Goal: Task Accomplishment & Management: Manage account settings

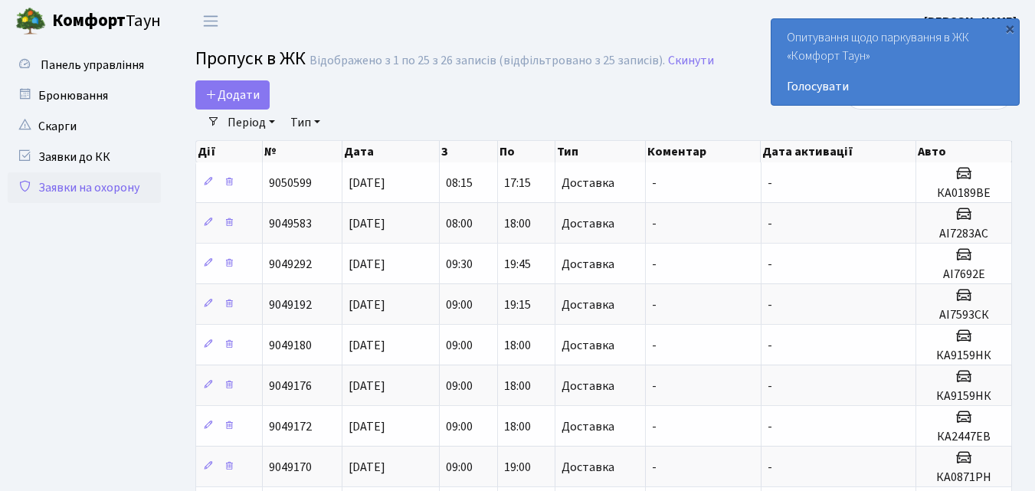
select select "25"
click at [237, 95] on span "Додати" at bounding box center [232, 95] width 54 height 17
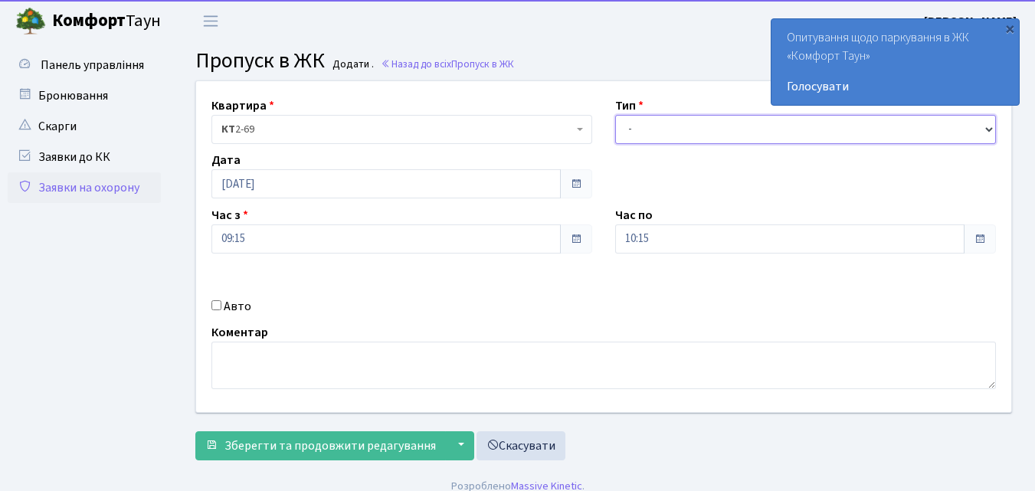
click at [629, 132] on select "- Доставка Таксі Гості Сервіс" at bounding box center [805, 129] width 381 height 29
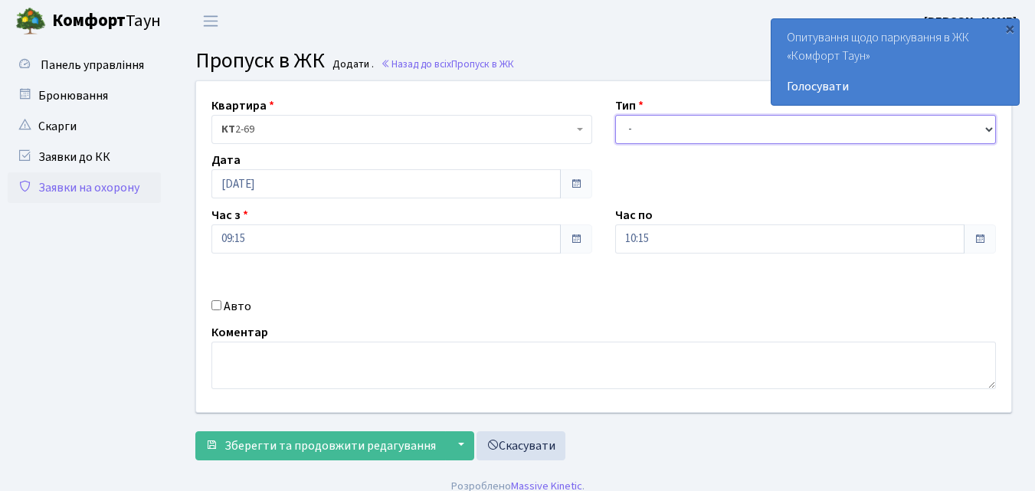
select select "1"
click at [615, 115] on select "- Доставка Таксі Гості Сервіс" at bounding box center [805, 129] width 381 height 29
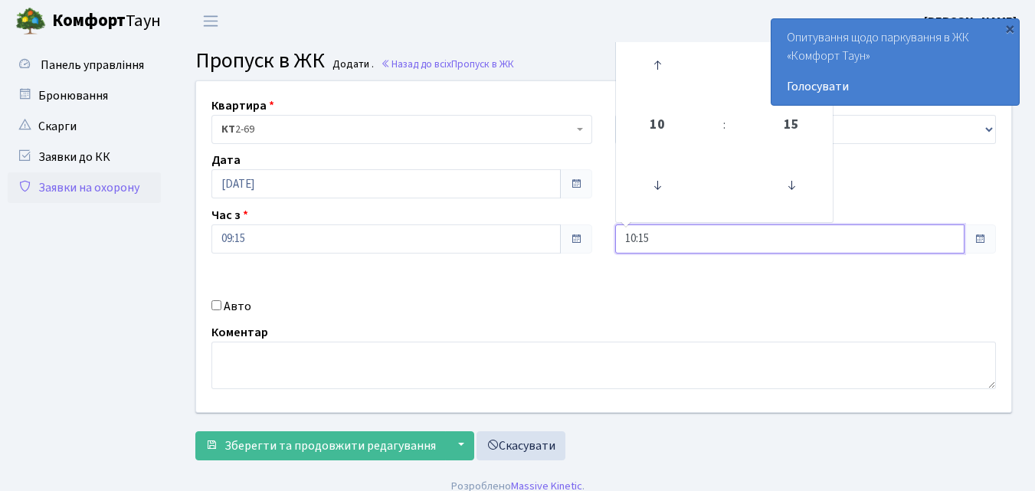
click at [675, 234] on input "10:15" at bounding box center [789, 238] width 349 height 29
click at [662, 61] on icon at bounding box center [656, 64] width 41 height 41
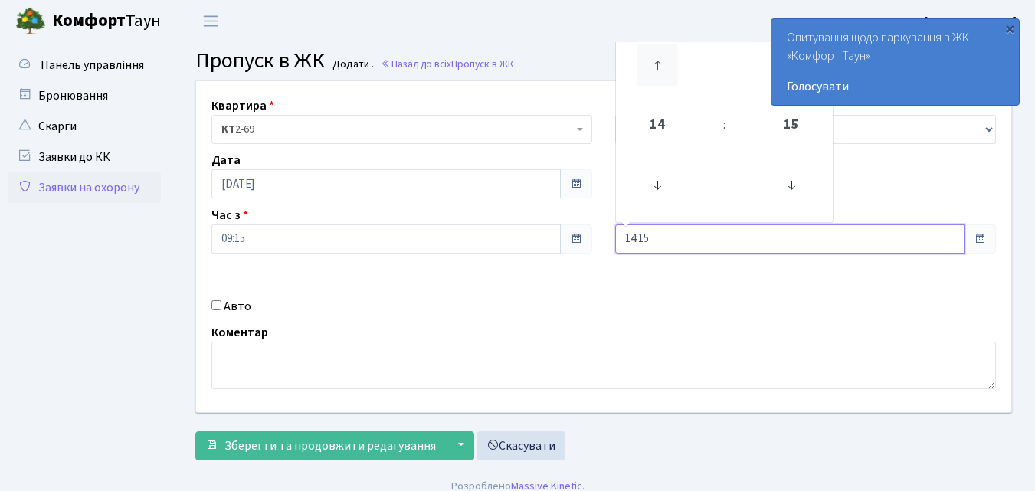
click at [662, 61] on icon at bounding box center [656, 64] width 41 height 41
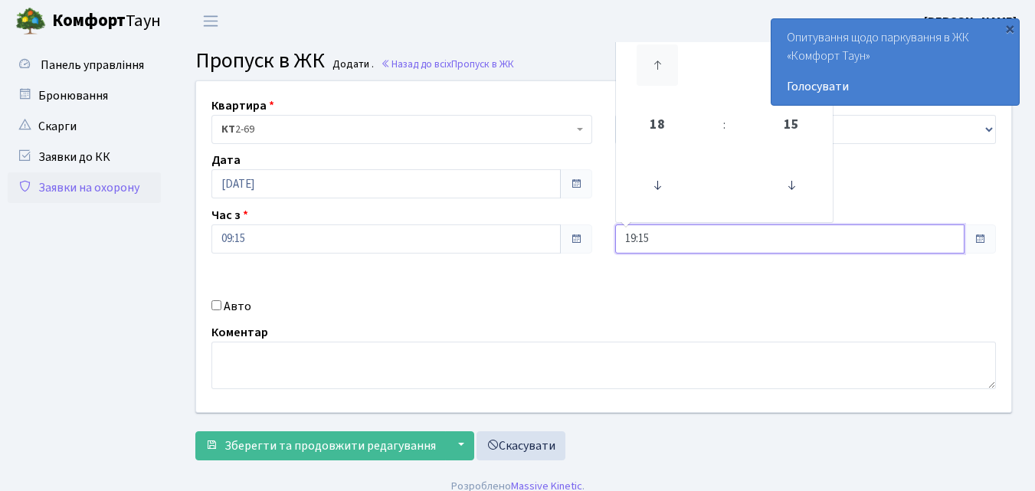
click at [662, 61] on icon at bounding box center [656, 64] width 41 height 41
type input "20:15"
click at [217, 307] on input "Авто" at bounding box center [216, 305] width 10 height 10
checkbox input "true"
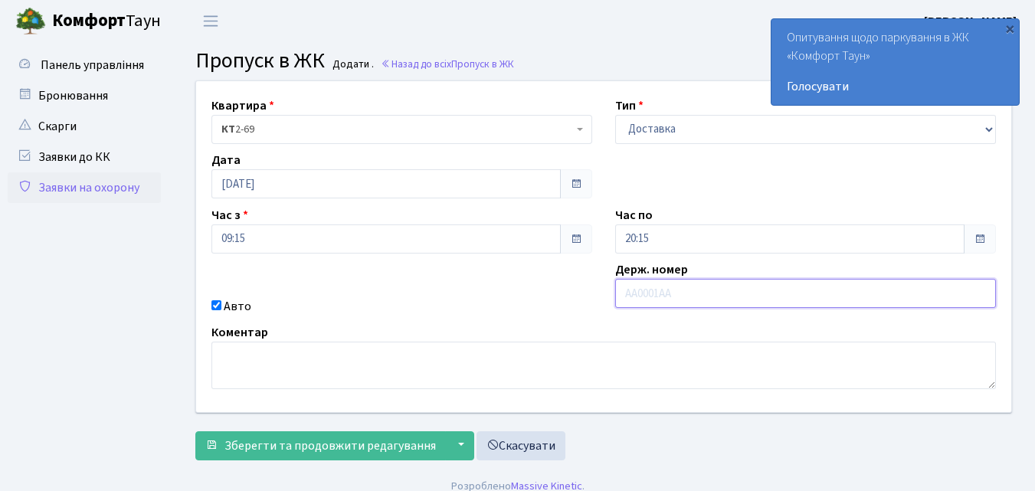
click at [622, 289] on input "text" at bounding box center [805, 293] width 381 height 29
type input "КА0189ВЕ"
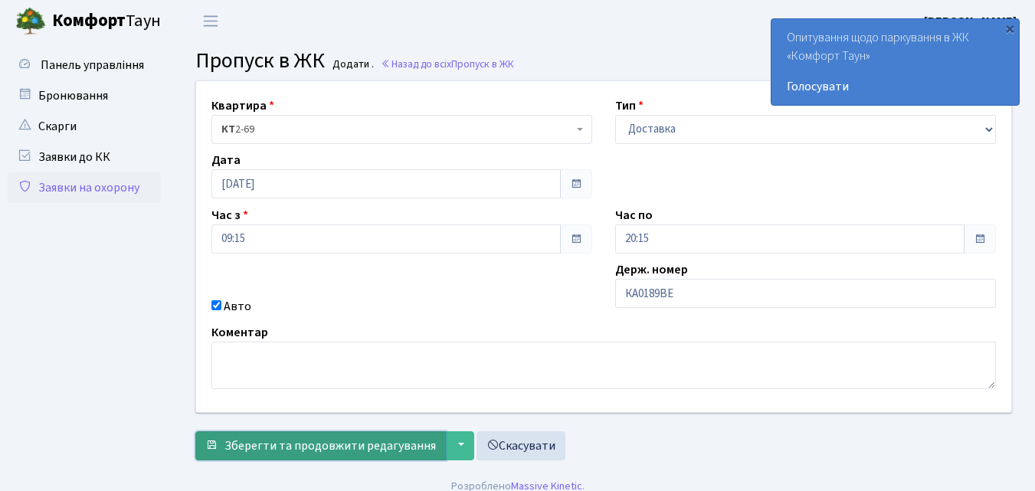
click at [300, 446] on span "Зберегти та продовжити редагування" at bounding box center [329, 445] width 211 height 17
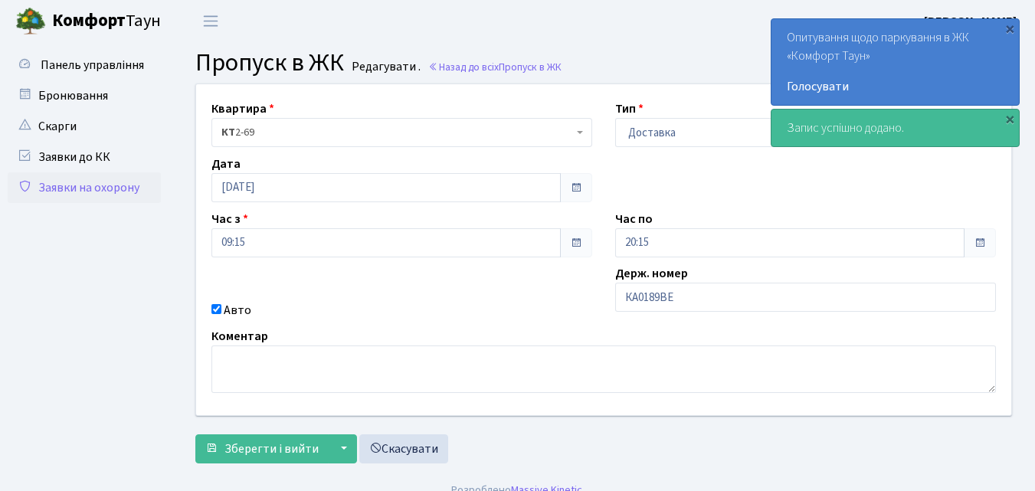
click at [51, 191] on link "Заявки на охорону" at bounding box center [84, 187] width 153 height 31
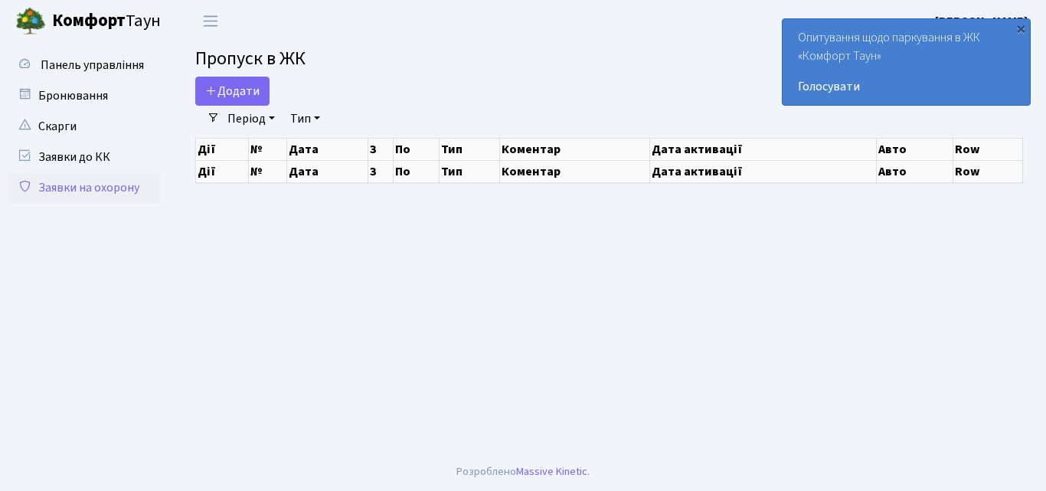
select select "25"
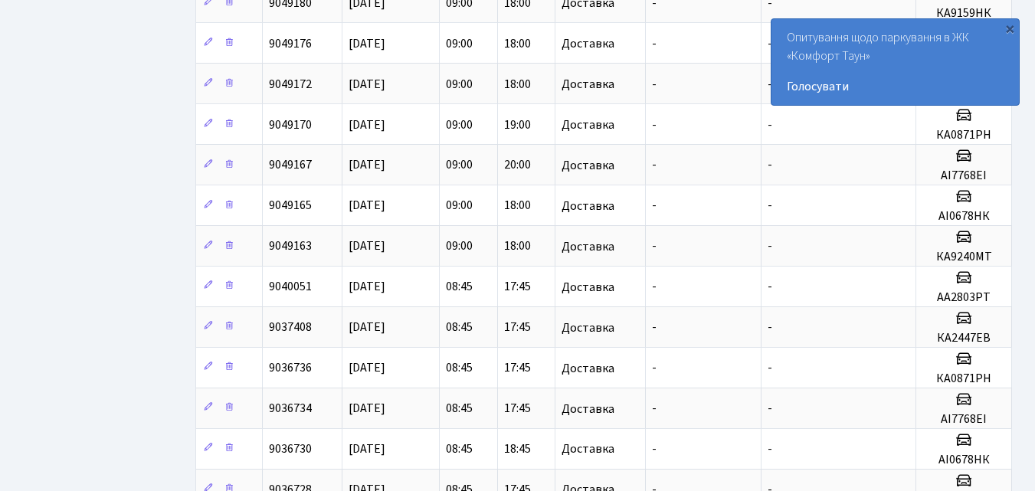
scroll to position [459, 0]
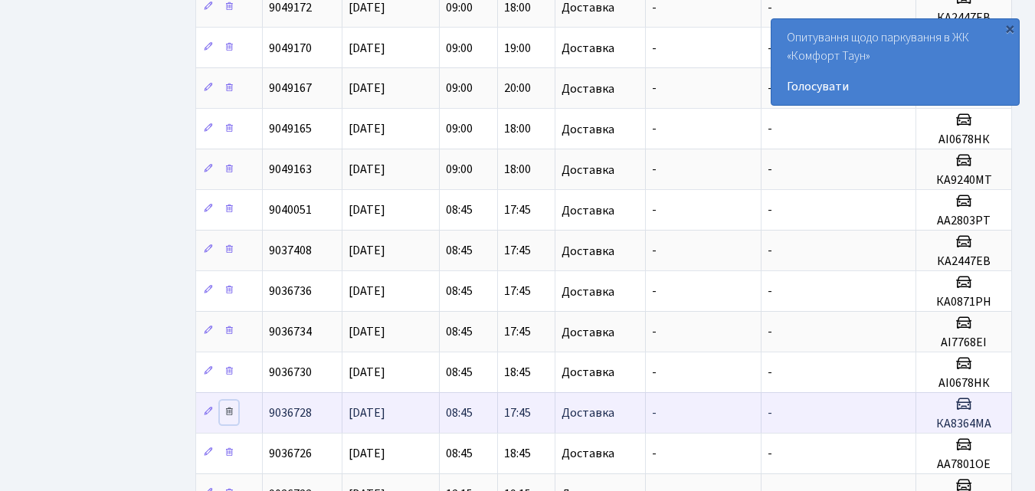
click at [232, 413] on icon at bounding box center [229, 411] width 11 height 11
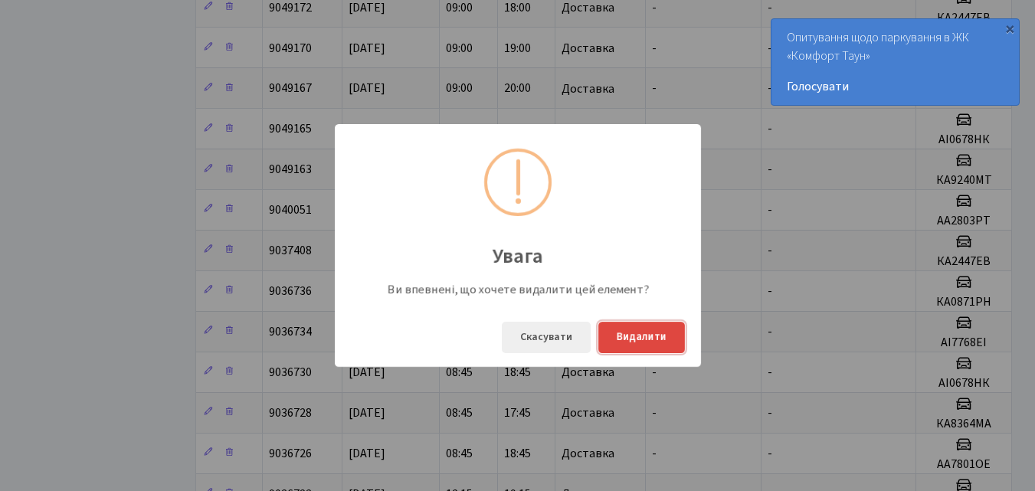
click at [636, 346] on button "Видалити" at bounding box center [641, 337] width 87 height 31
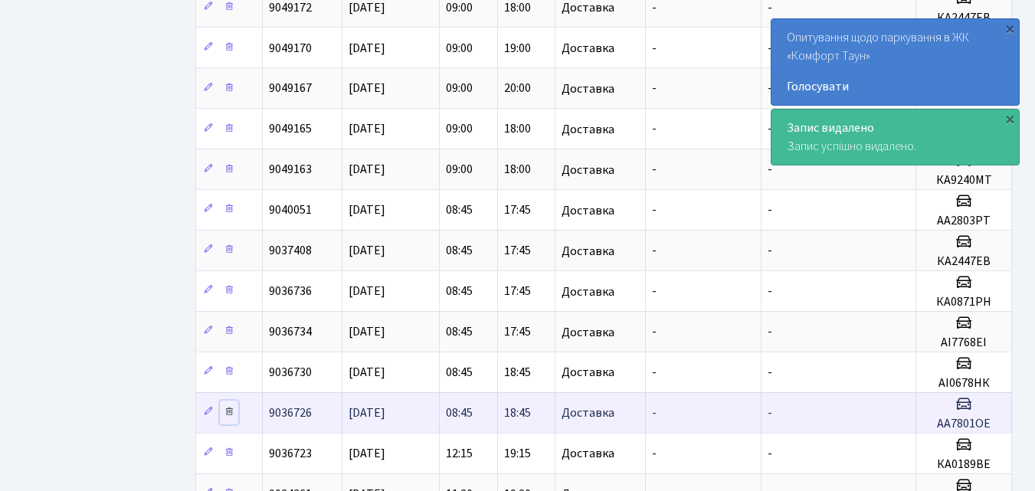
click at [229, 412] on icon at bounding box center [229, 411] width 11 height 11
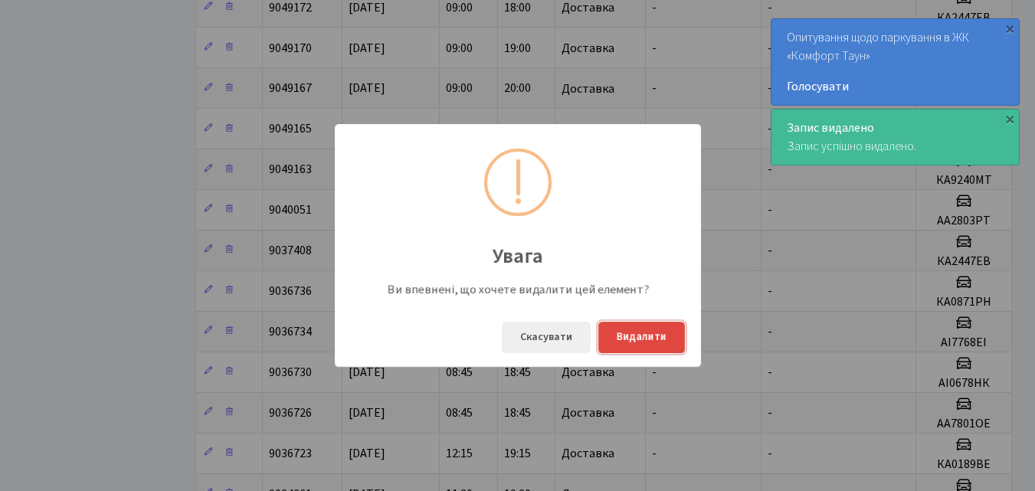
click at [636, 340] on button "Видалити" at bounding box center [641, 337] width 87 height 31
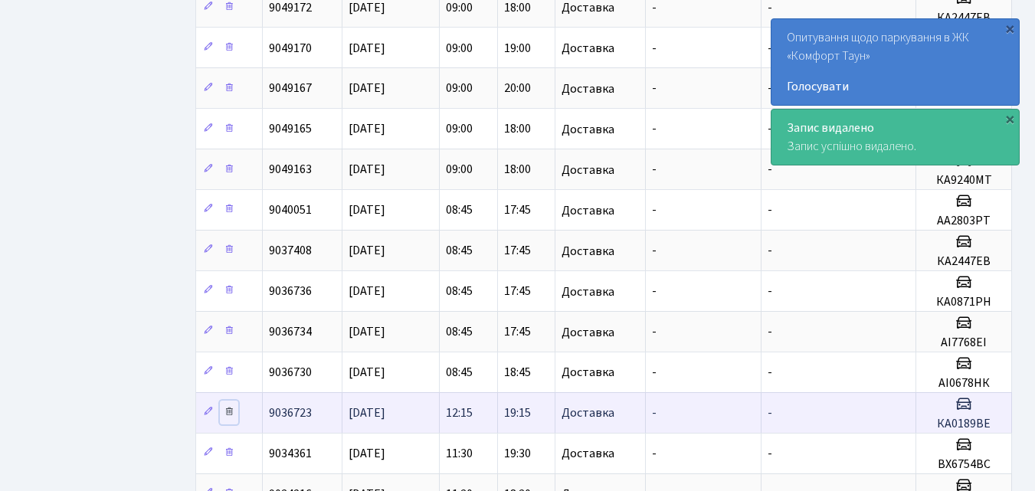
click at [233, 412] on icon at bounding box center [229, 411] width 11 height 11
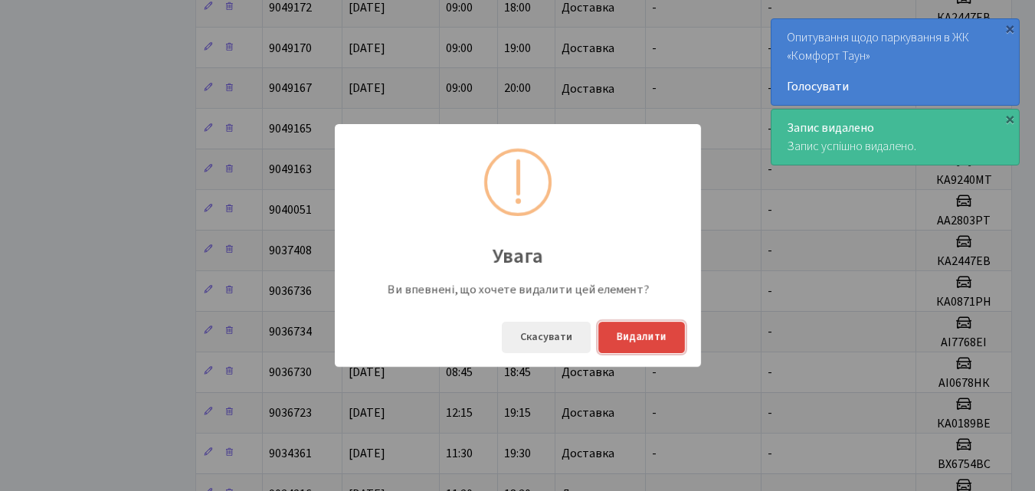
click at [625, 342] on button "Видалити" at bounding box center [641, 337] width 87 height 31
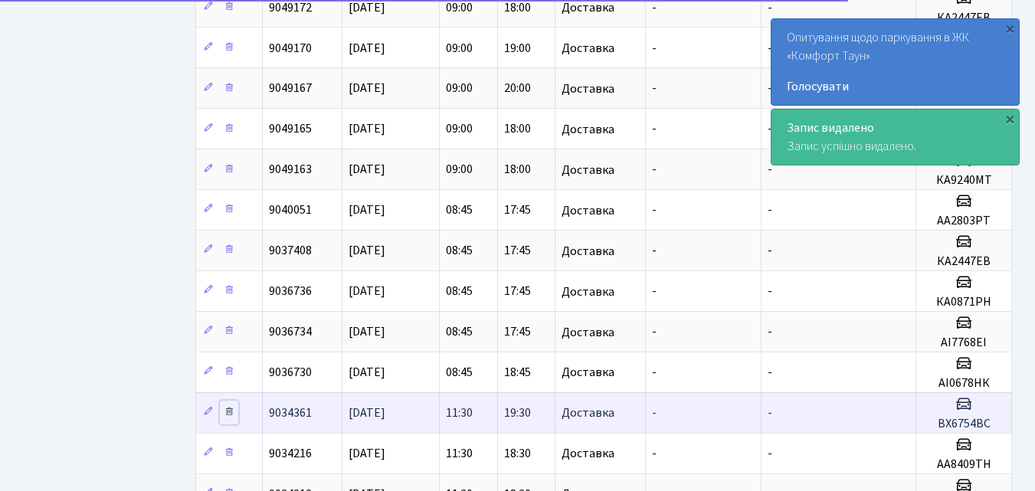
click at [232, 411] on icon at bounding box center [229, 411] width 11 height 11
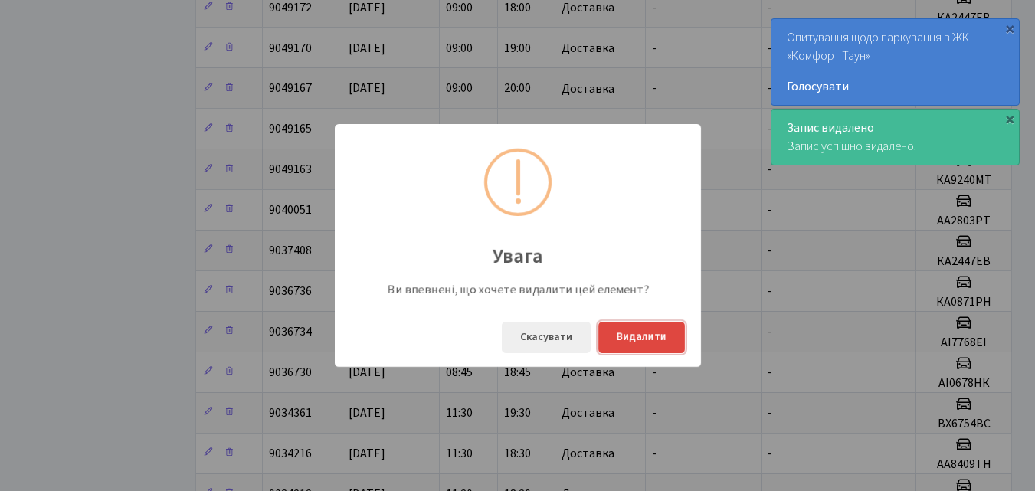
click at [665, 337] on button "Видалити" at bounding box center [641, 337] width 87 height 31
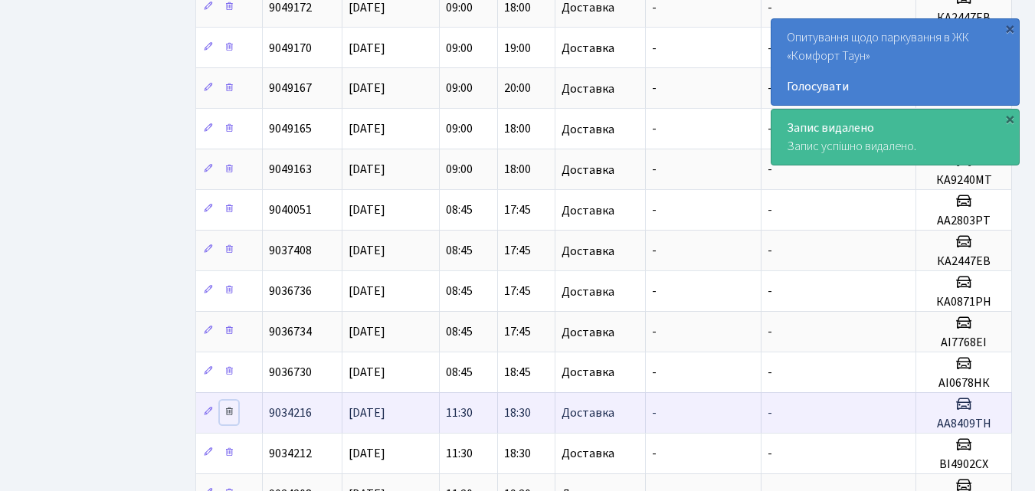
click at [229, 405] on link at bounding box center [229, 412] width 18 height 24
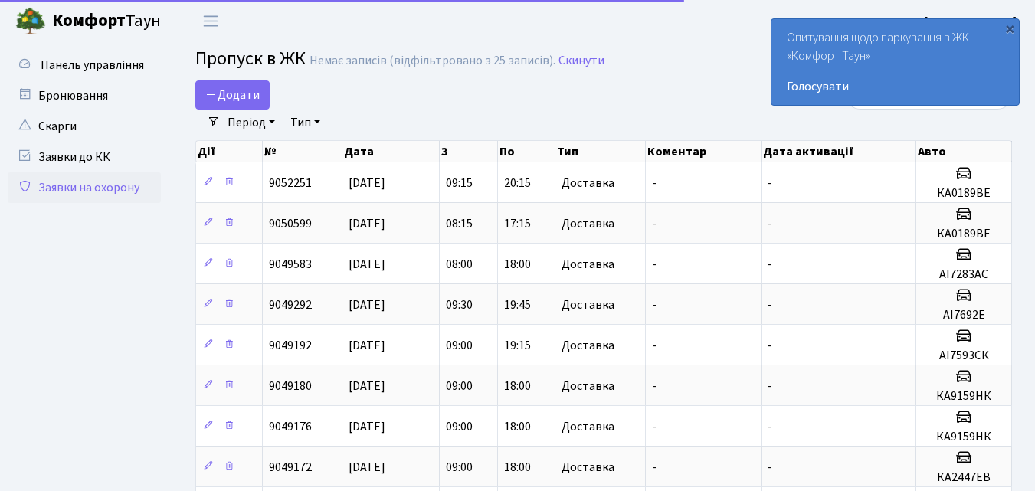
select select "25"
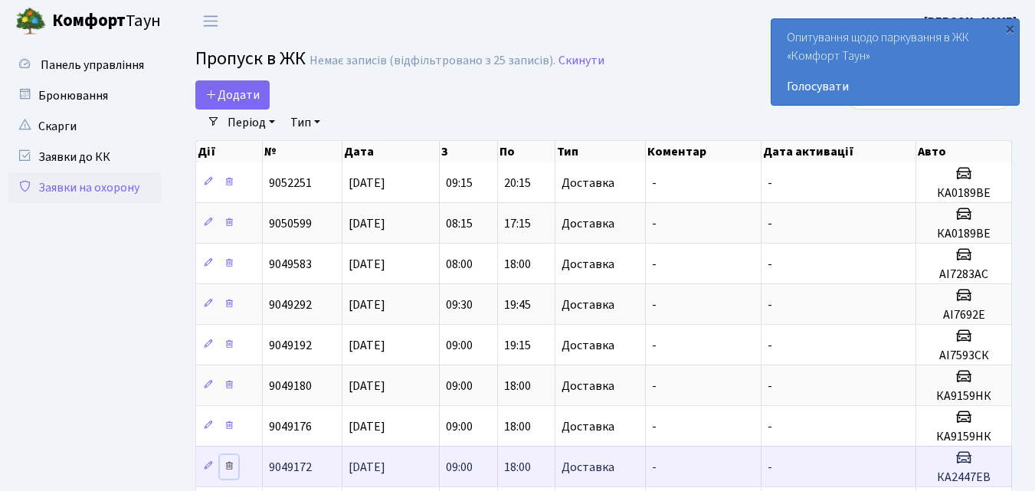
click at [231, 466] on icon at bounding box center [229, 465] width 11 height 11
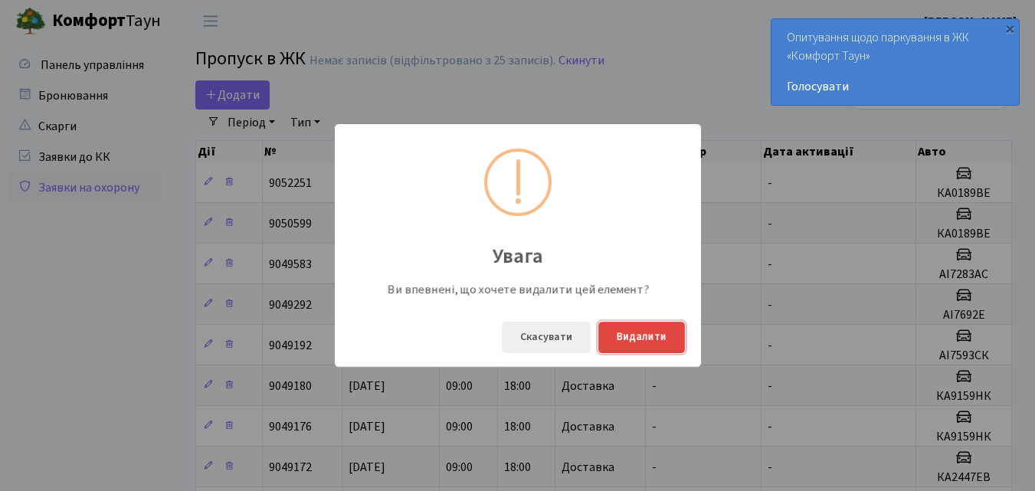
click at [636, 336] on button "Видалити" at bounding box center [641, 337] width 87 height 31
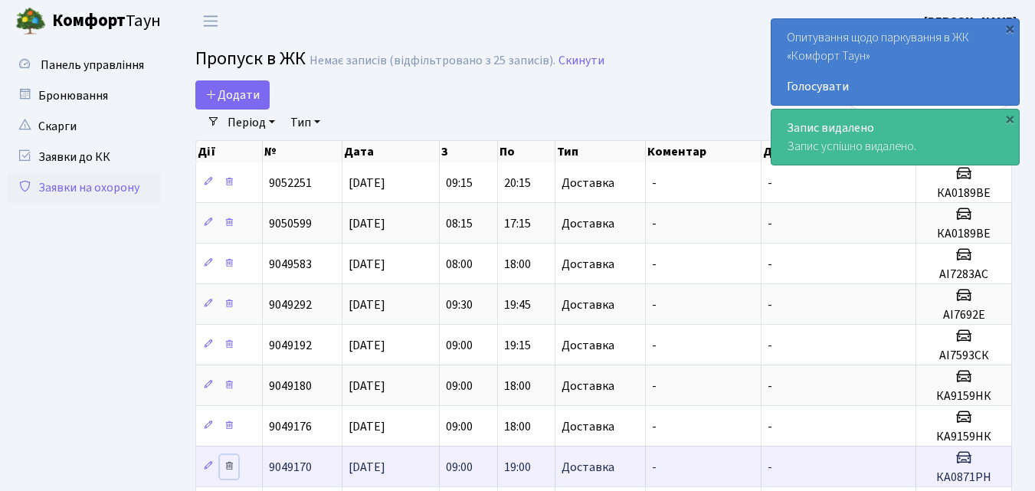
click at [228, 466] on icon at bounding box center [229, 465] width 11 height 11
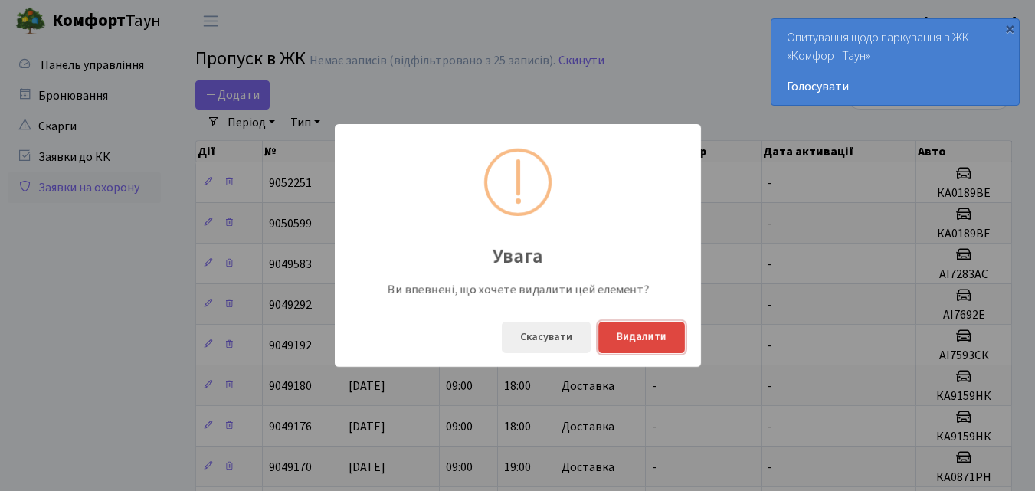
click at [624, 332] on button "Видалити" at bounding box center [641, 337] width 87 height 31
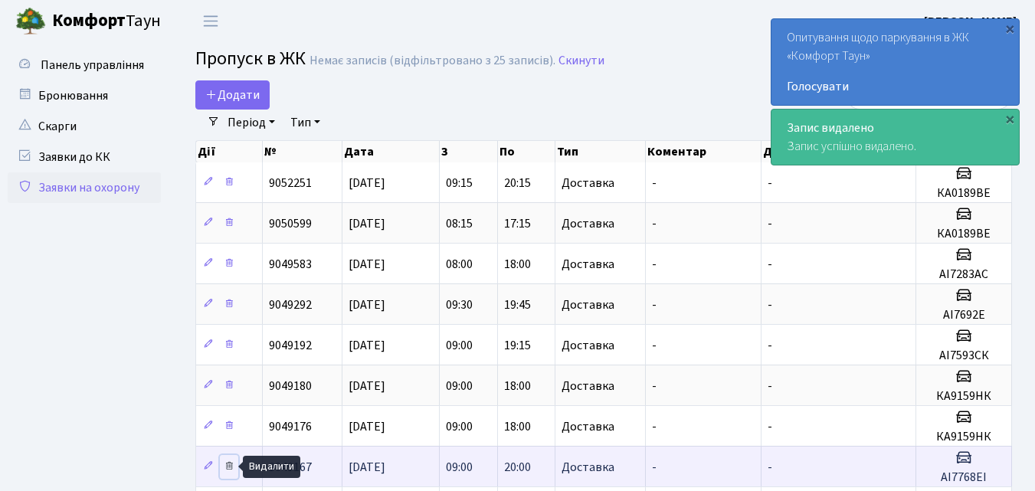
click at [230, 466] on icon at bounding box center [229, 465] width 11 height 11
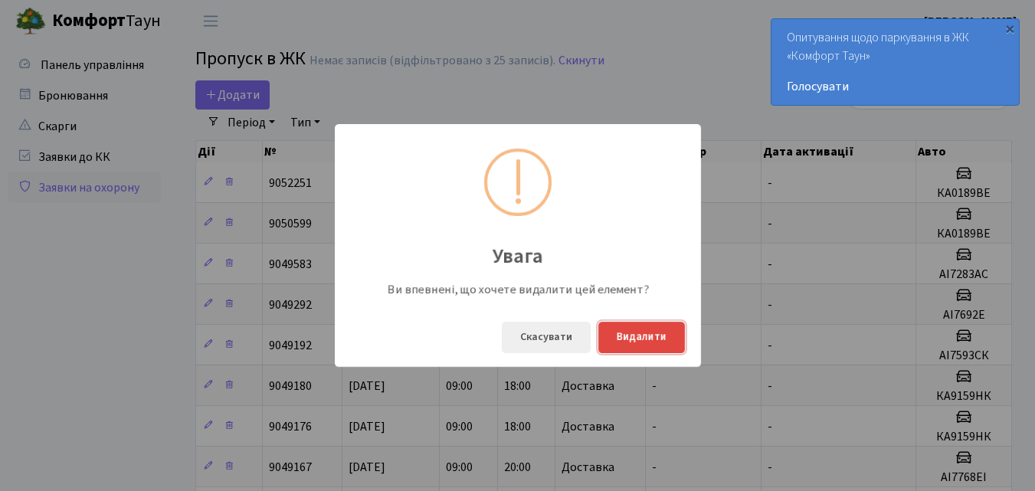
click at [632, 338] on button "Видалити" at bounding box center [641, 337] width 87 height 31
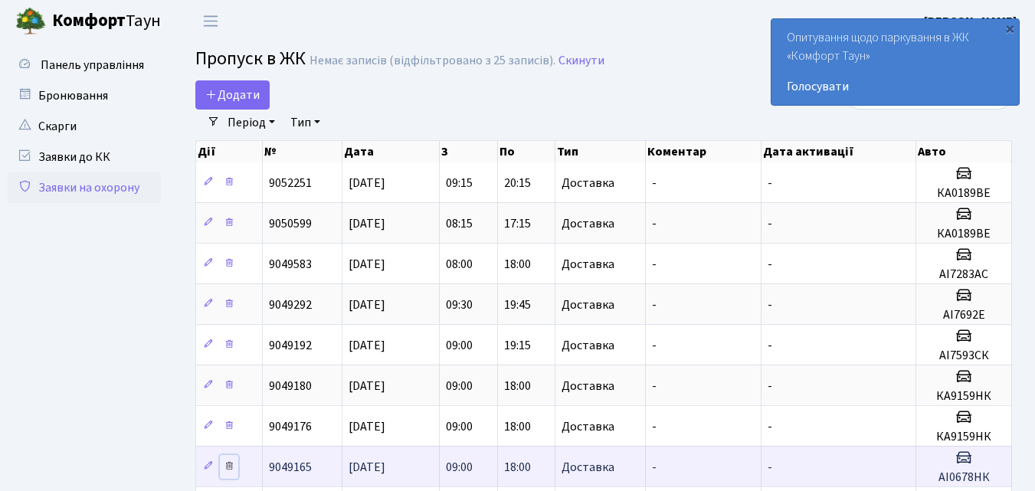
click at [232, 468] on icon at bounding box center [229, 465] width 11 height 11
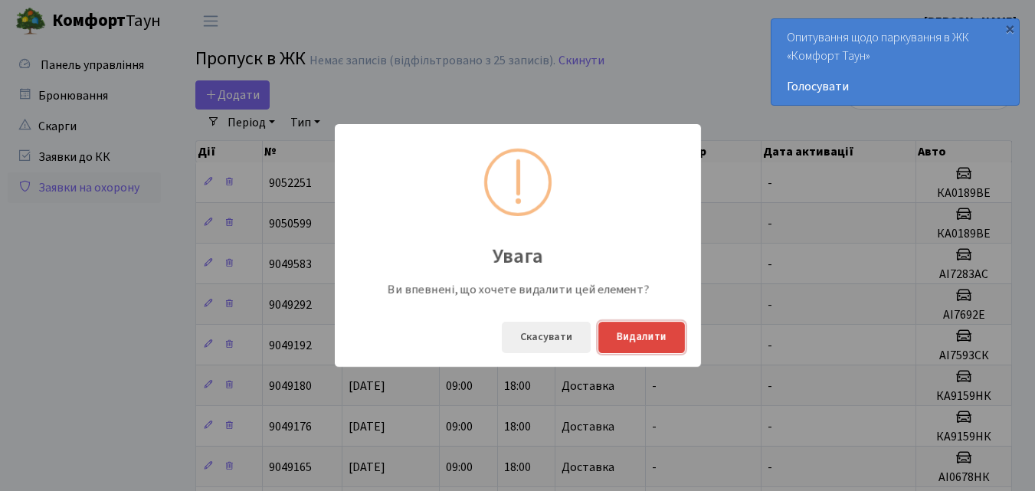
click at [646, 345] on button "Видалити" at bounding box center [641, 337] width 87 height 31
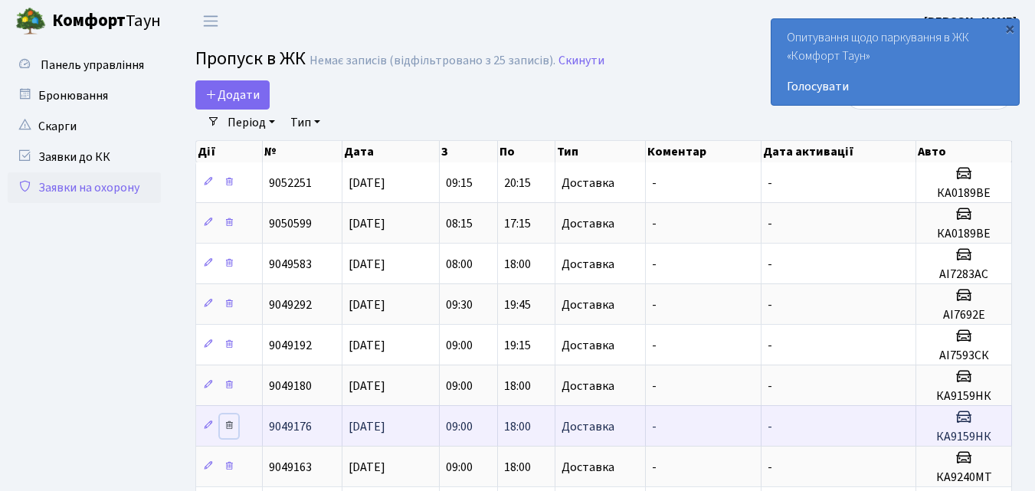
click at [233, 424] on icon at bounding box center [229, 425] width 11 height 11
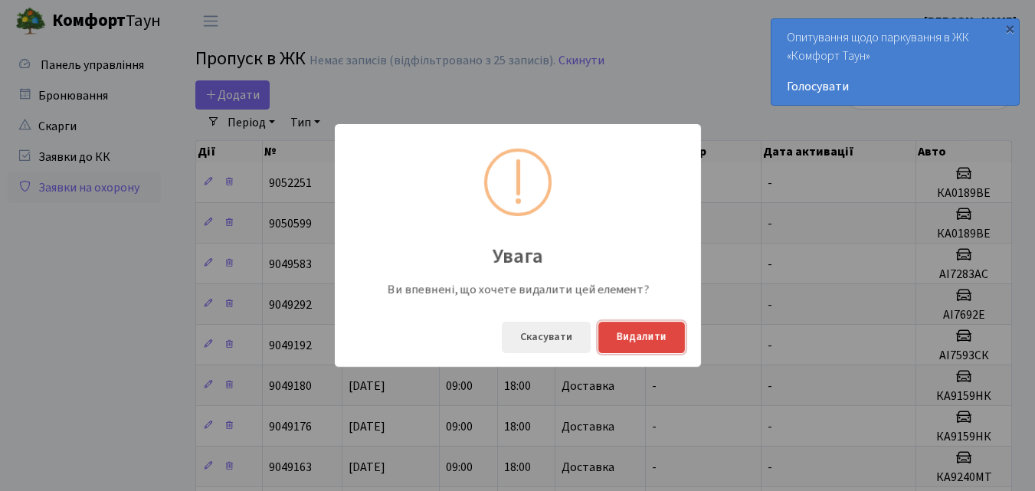
click at [640, 344] on button "Видалити" at bounding box center [641, 337] width 87 height 31
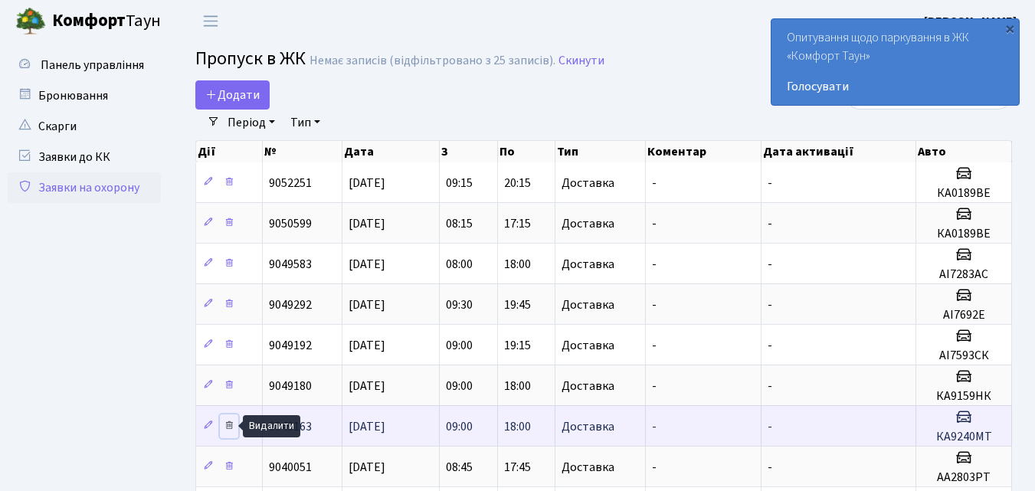
click at [227, 426] on icon at bounding box center [229, 425] width 11 height 11
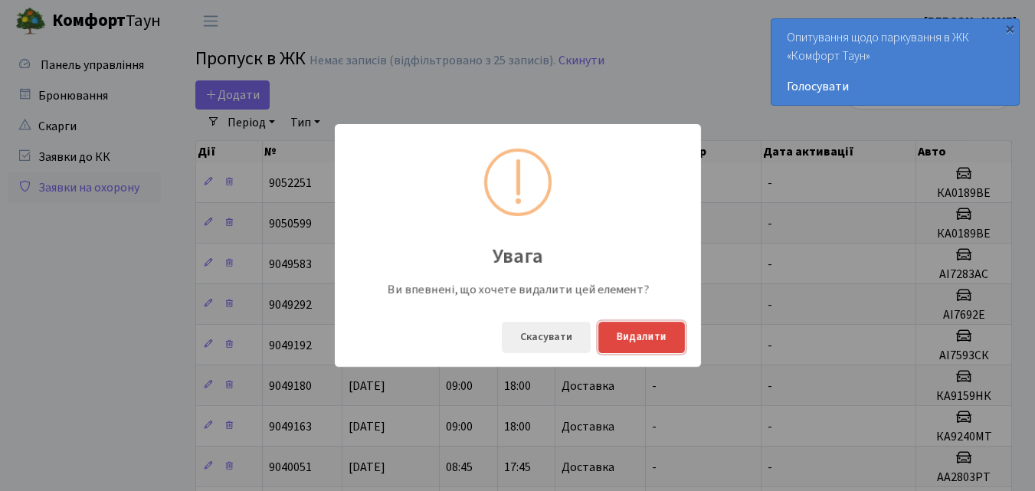
click at [633, 344] on button "Видалити" at bounding box center [641, 337] width 87 height 31
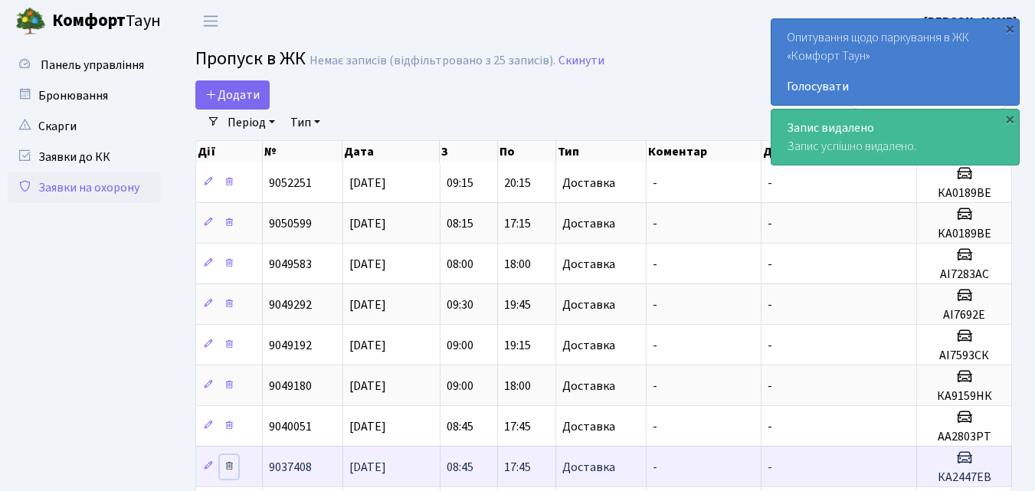
click at [228, 470] on icon at bounding box center [229, 465] width 11 height 11
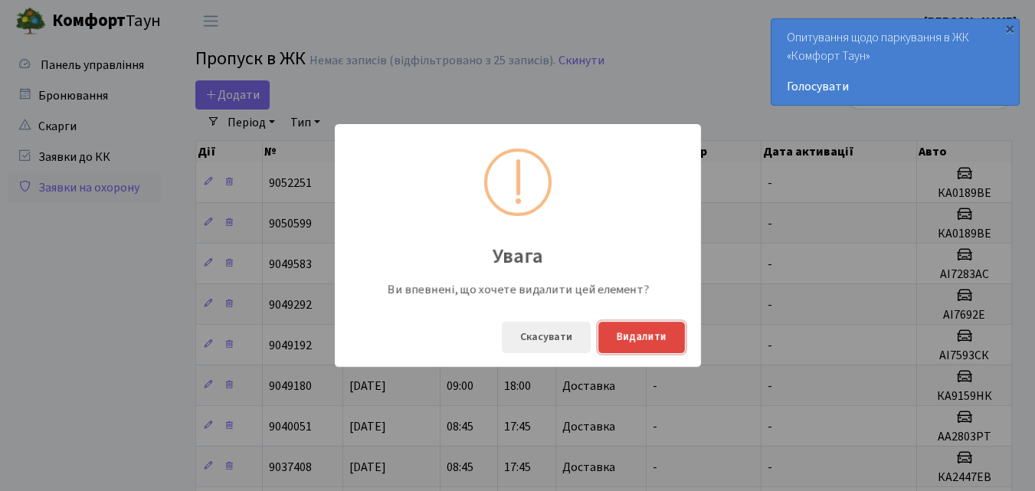
click at [648, 338] on button "Видалити" at bounding box center [641, 337] width 87 height 31
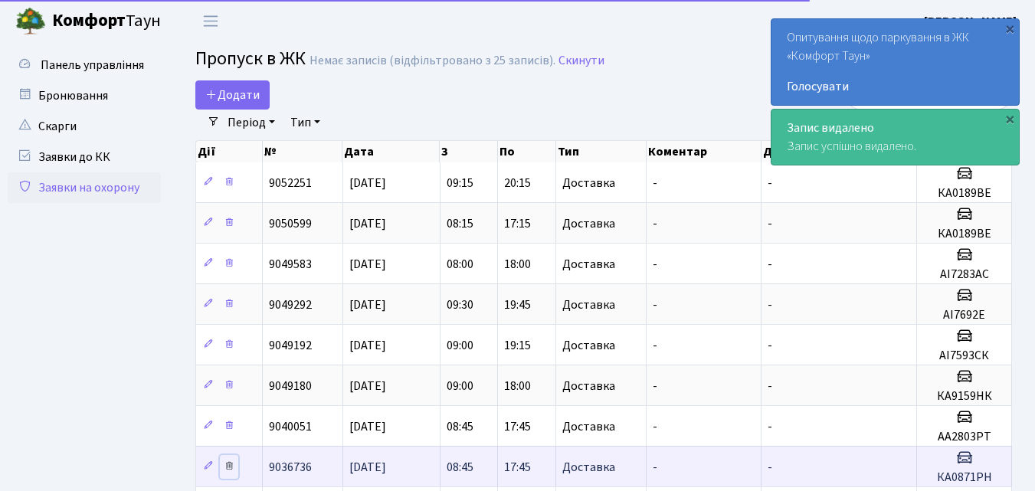
click at [234, 468] on icon at bounding box center [229, 465] width 11 height 11
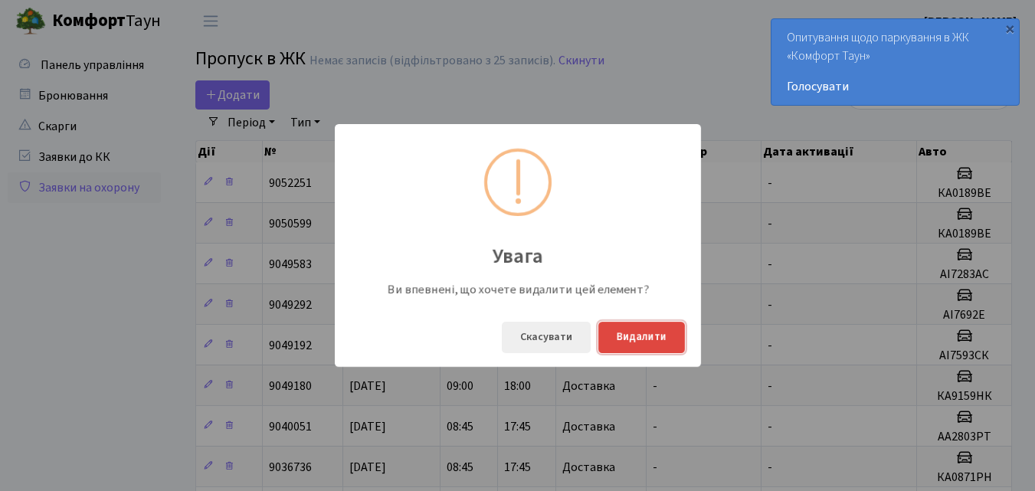
click at [622, 338] on button "Видалити" at bounding box center [641, 337] width 87 height 31
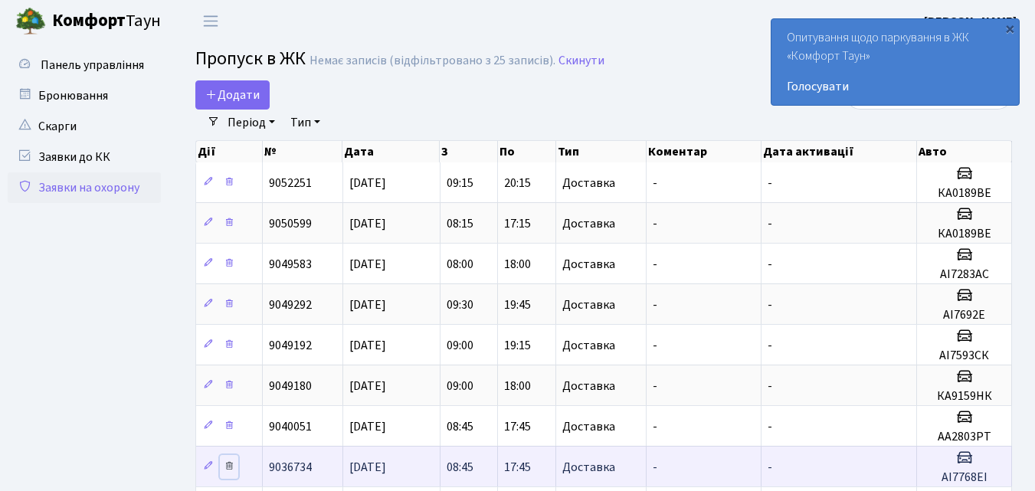
click at [230, 467] on icon at bounding box center [229, 465] width 11 height 11
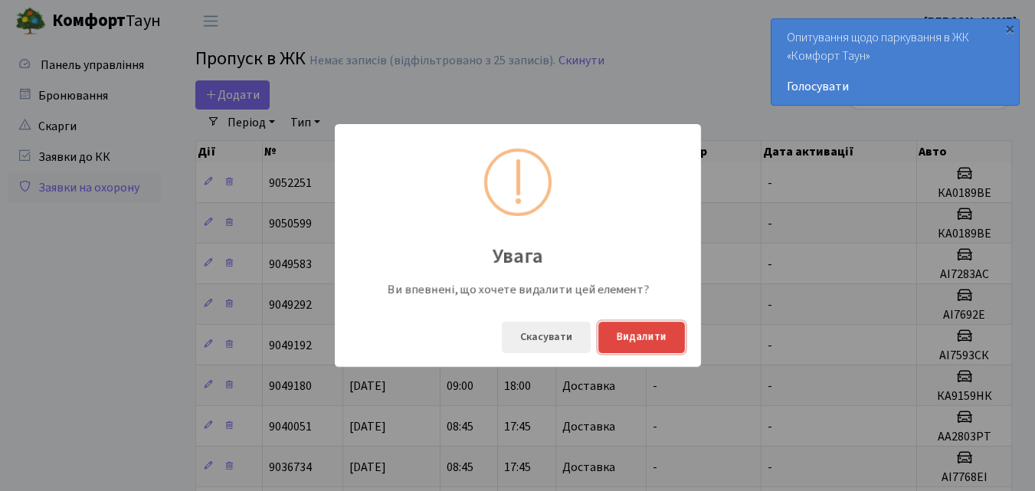
click at [643, 346] on button "Видалити" at bounding box center [641, 337] width 87 height 31
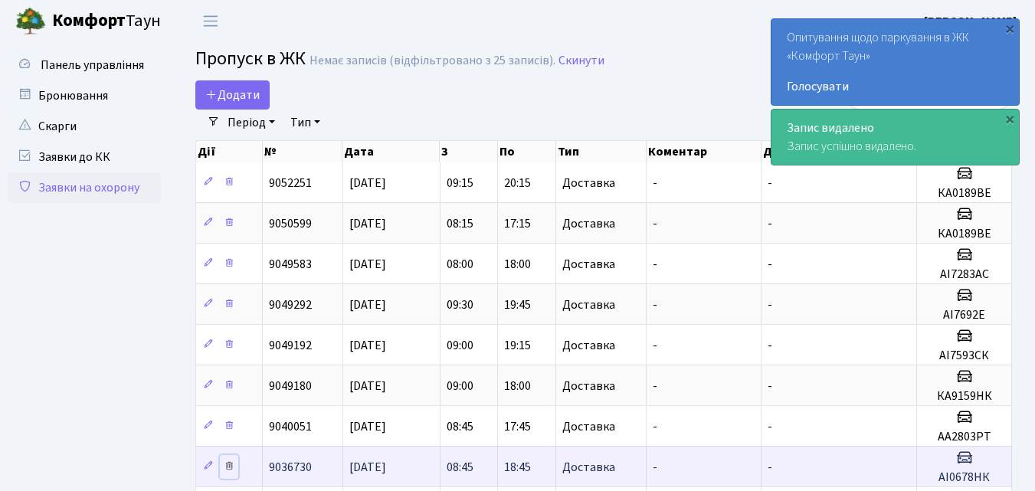
click at [231, 466] on icon at bounding box center [229, 465] width 11 height 11
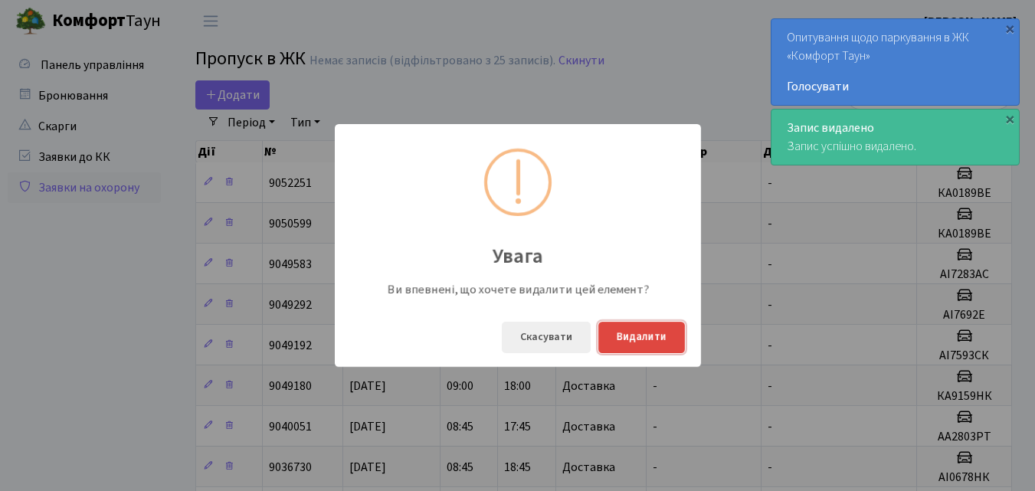
click at [653, 336] on button "Видалити" at bounding box center [641, 337] width 87 height 31
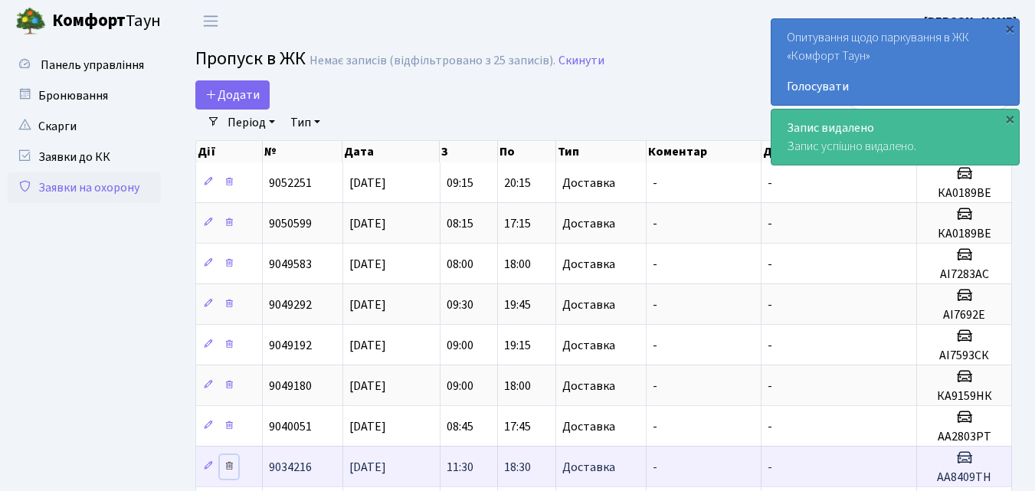
click at [229, 467] on icon at bounding box center [229, 465] width 11 height 11
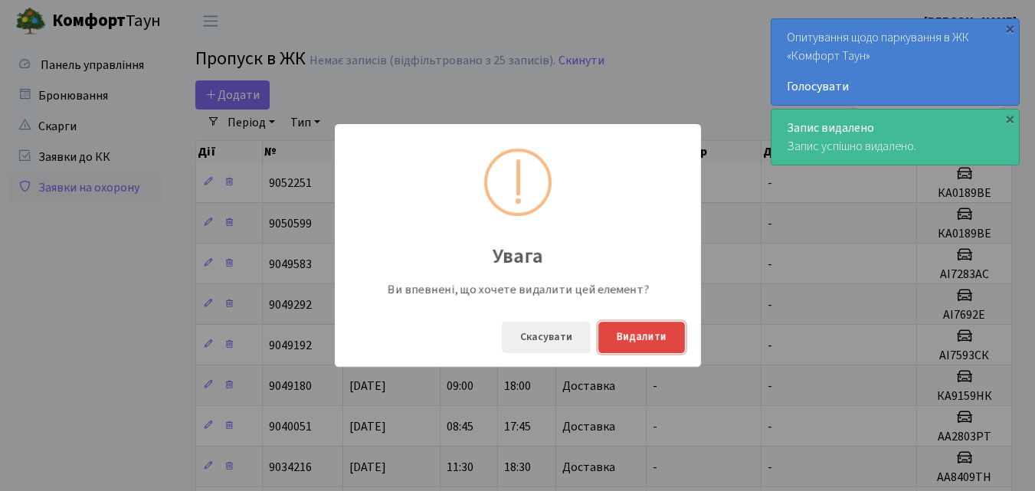
click at [640, 331] on button "Видалити" at bounding box center [641, 337] width 87 height 31
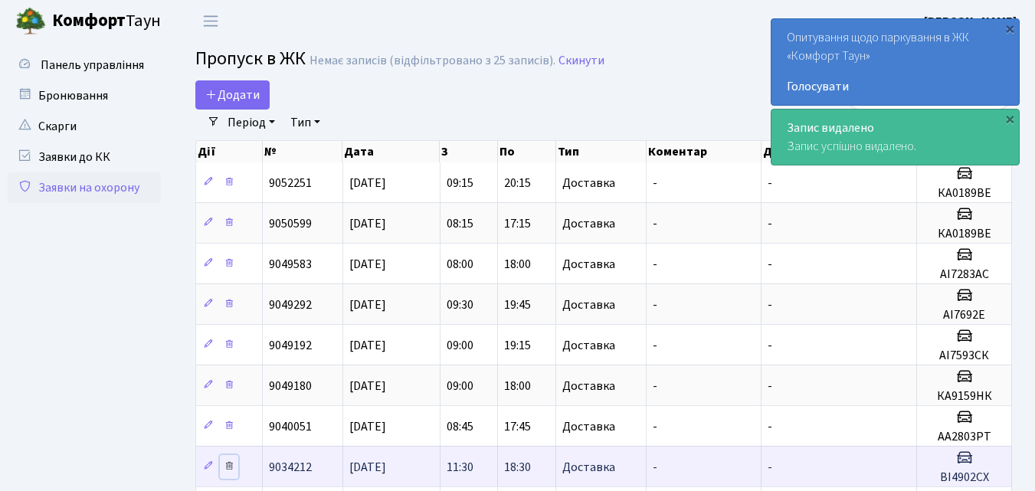
click at [230, 468] on icon at bounding box center [229, 465] width 11 height 11
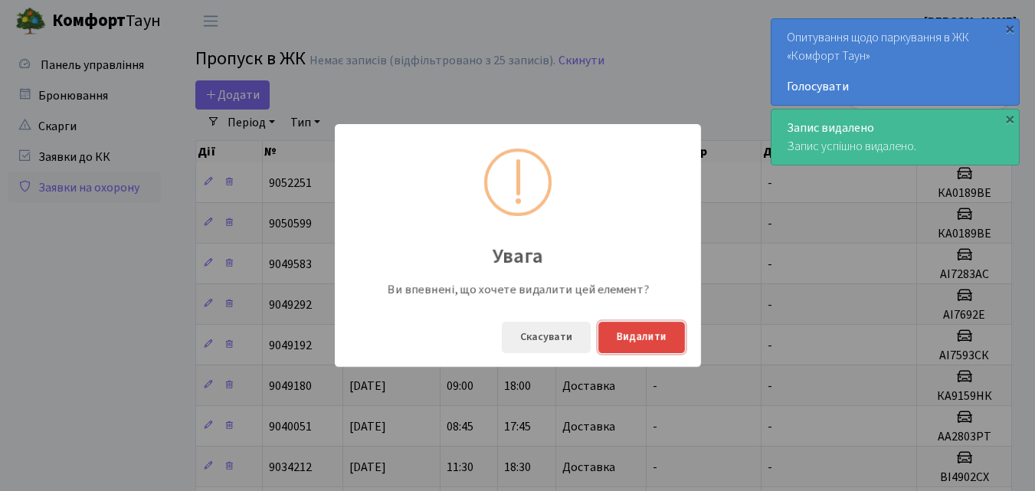
click at [634, 337] on button "Видалити" at bounding box center [641, 337] width 87 height 31
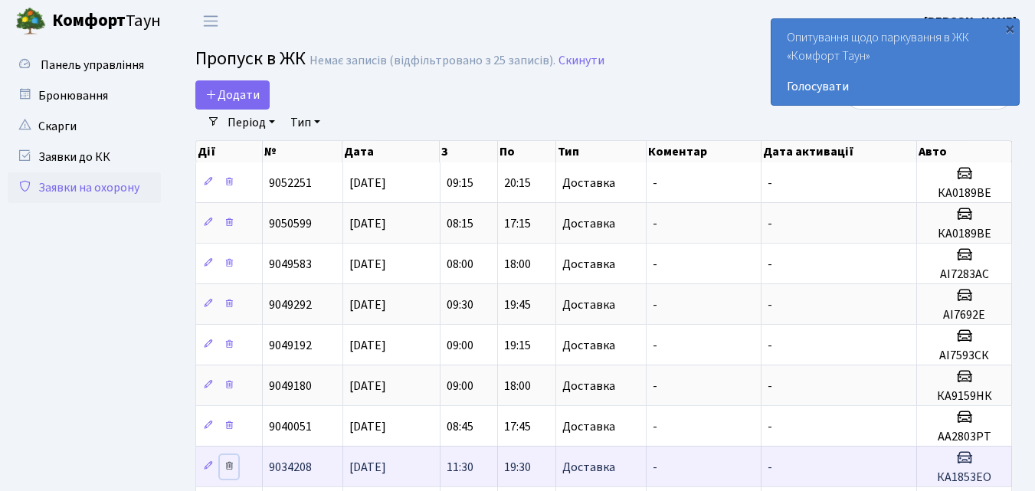
click at [230, 466] on icon at bounding box center [229, 465] width 11 height 11
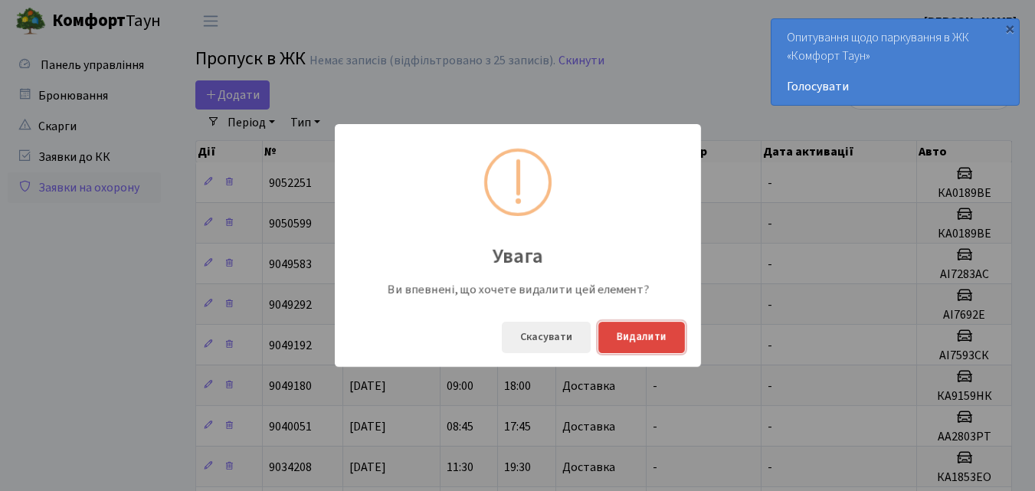
click at [649, 329] on button "Видалити" at bounding box center [641, 337] width 87 height 31
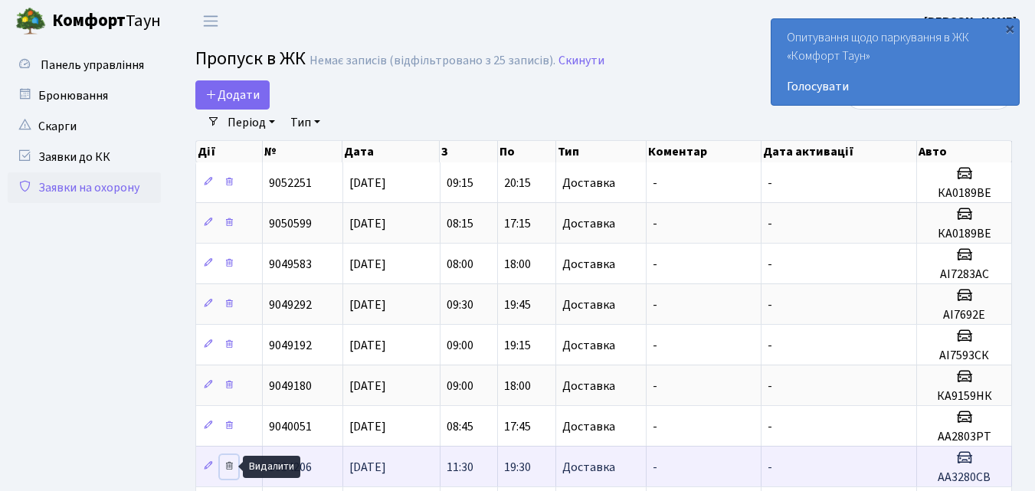
click at [227, 467] on icon at bounding box center [229, 465] width 11 height 11
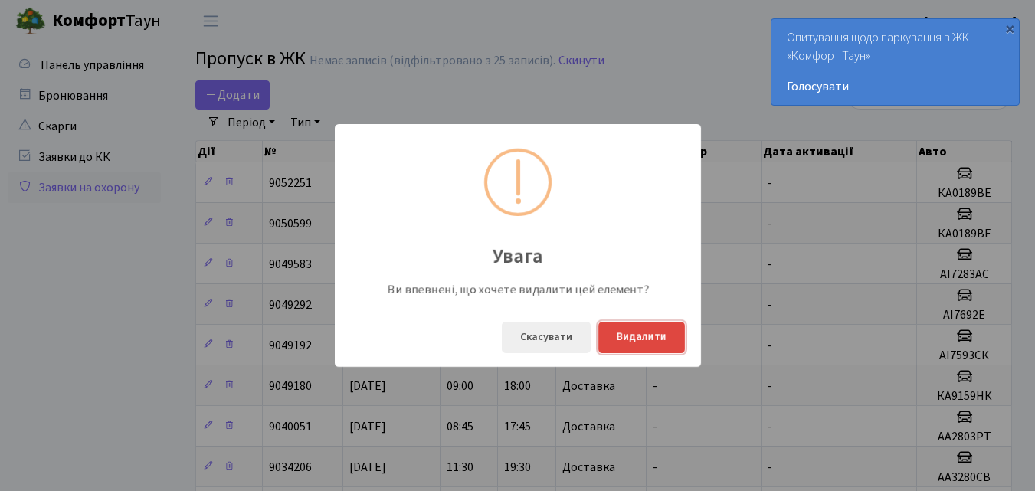
click at [644, 334] on button "Видалити" at bounding box center [641, 337] width 87 height 31
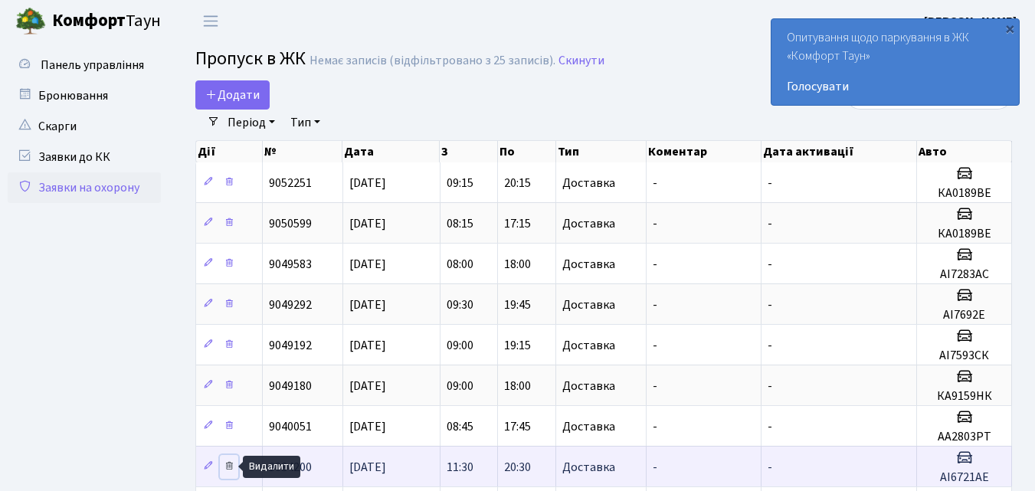
click at [226, 464] on icon at bounding box center [229, 465] width 11 height 11
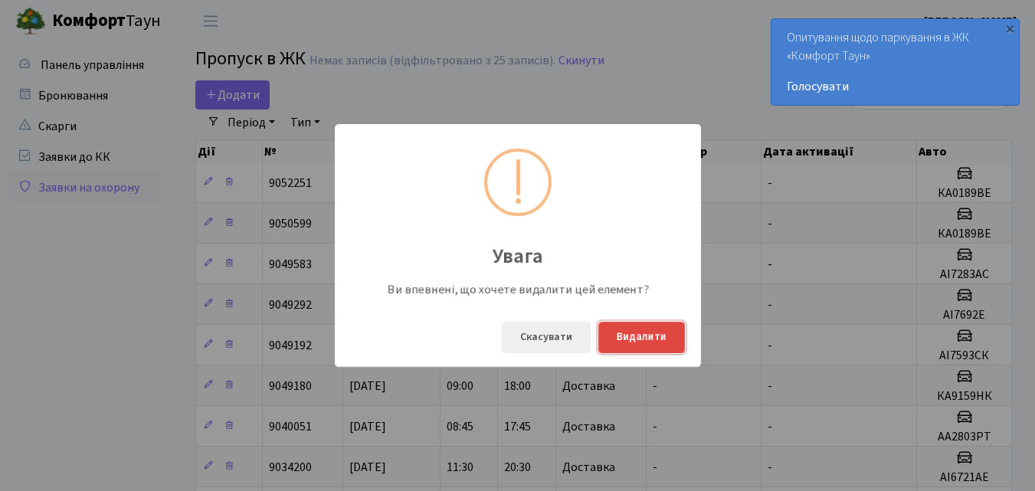
click at [622, 337] on button "Видалити" at bounding box center [641, 337] width 87 height 31
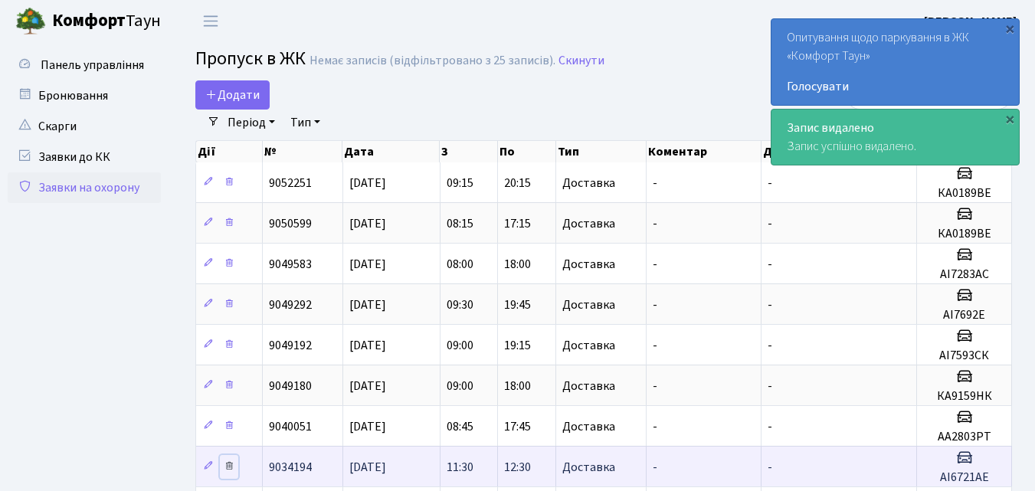
click at [230, 463] on icon at bounding box center [229, 465] width 11 height 11
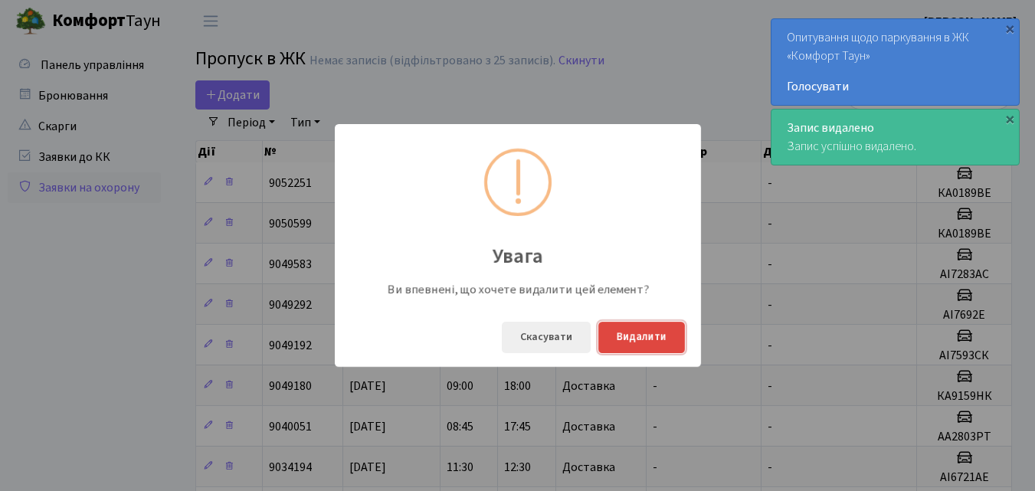
click at [632, 340] on button "Видалити" at bounding box center [641, 337] width 87 height 31
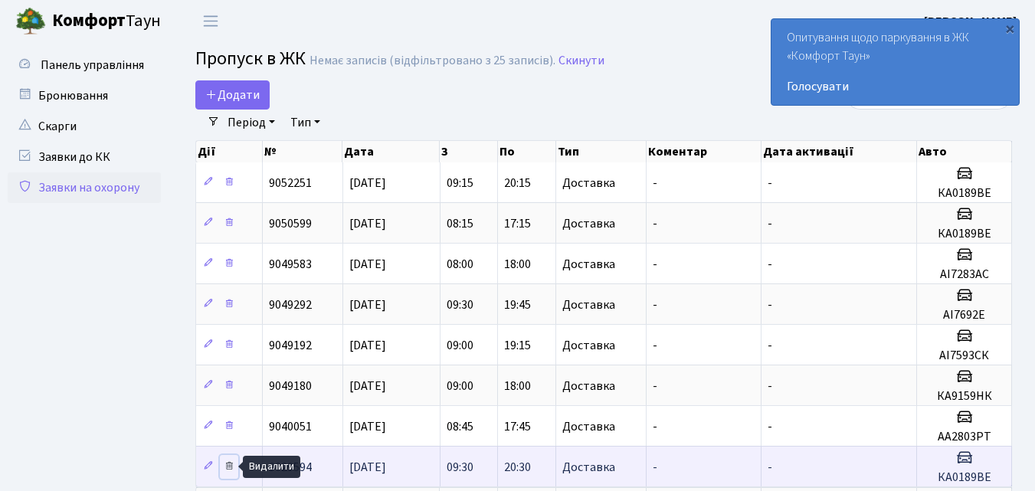
click at [230, 464] on icon at bounding box center [229, 465] width 11 height 11
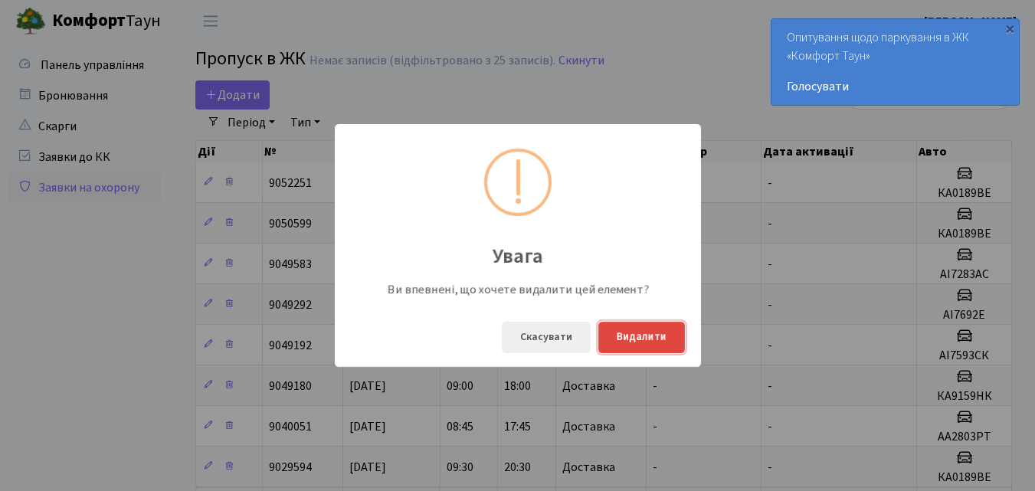
click at [661, 331] on button "Видалити" at bounding box center [641, 337] width 87 height 31
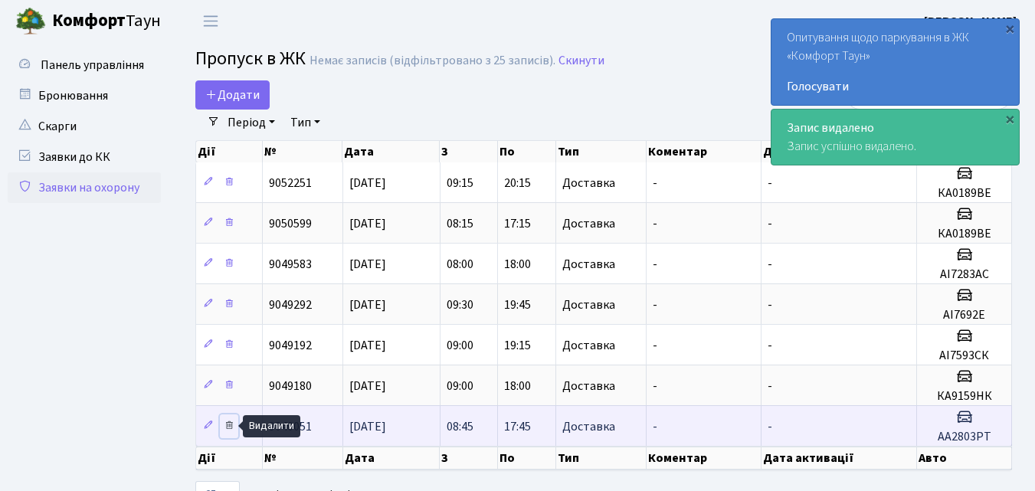
click at [230, 424] on icon at bounding box center [229, 425] width 11 height 11
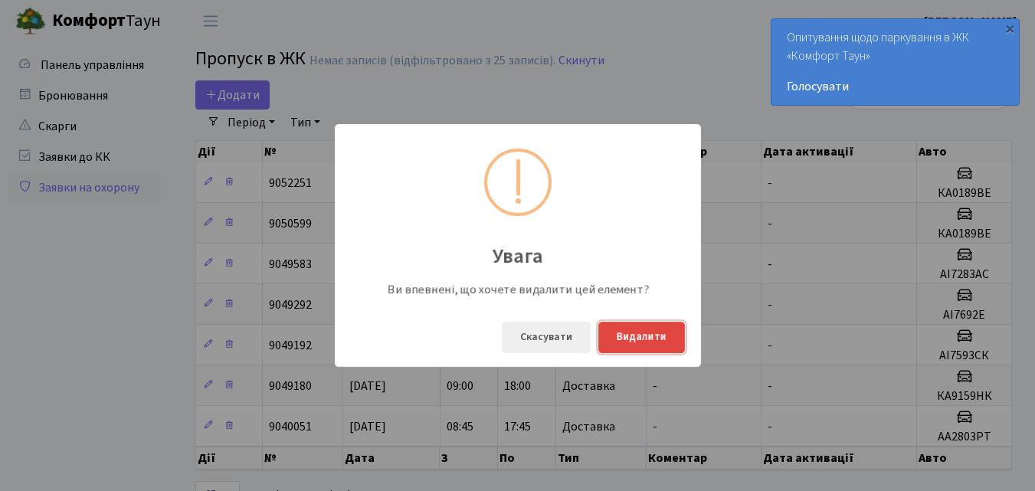
click at [615, 335] on button "Видалити" at bounding box center [641, 337] width 87 height 31
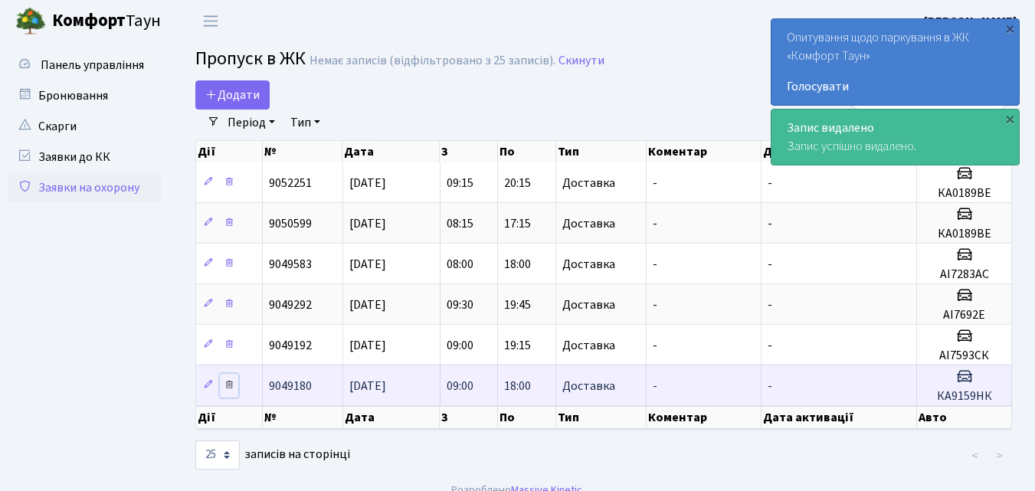
click at [228, 392] on link at bounding box center [229, 386] width 18 height 24
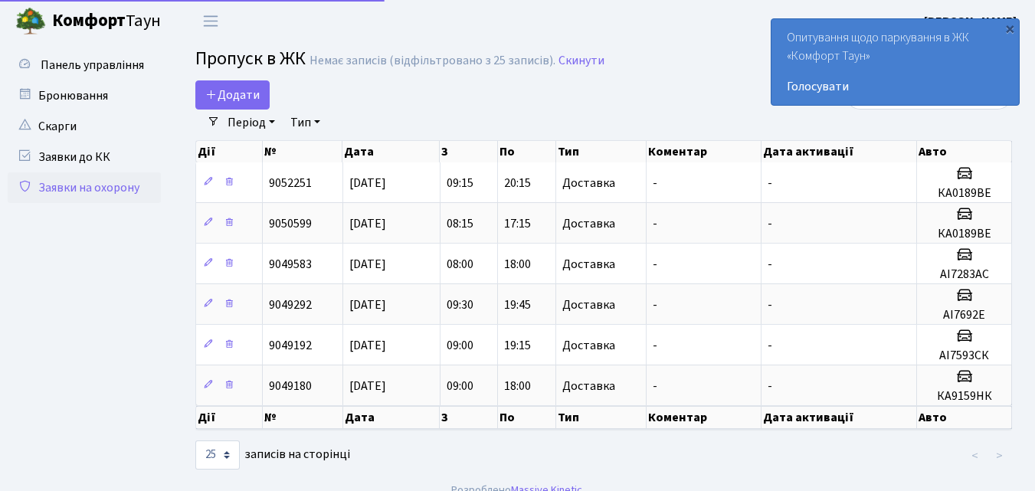
select select "25"
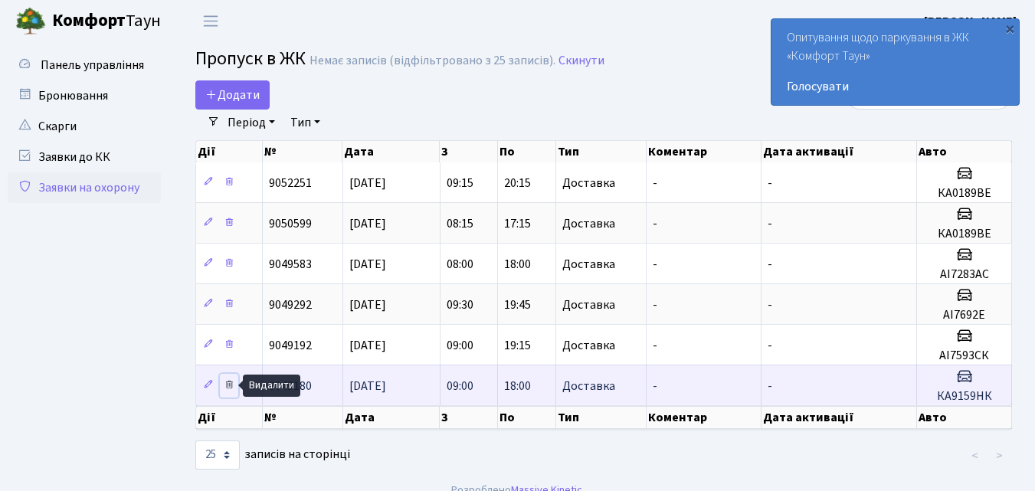
click at [232, 385] on icon at bounding box center [229, 384] width 11 height 11
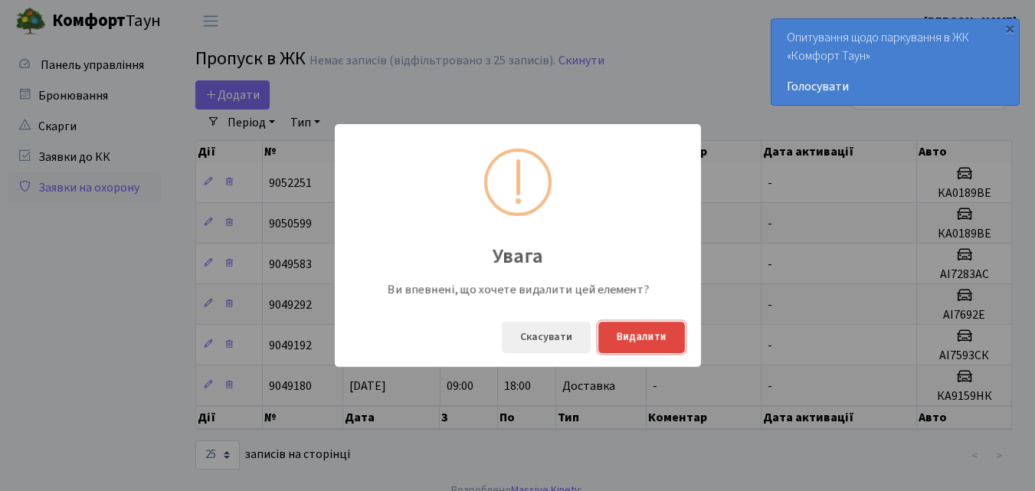
click at [619, 342] on button "Видалити" at bounding box center [641, 337] width 87 height 31
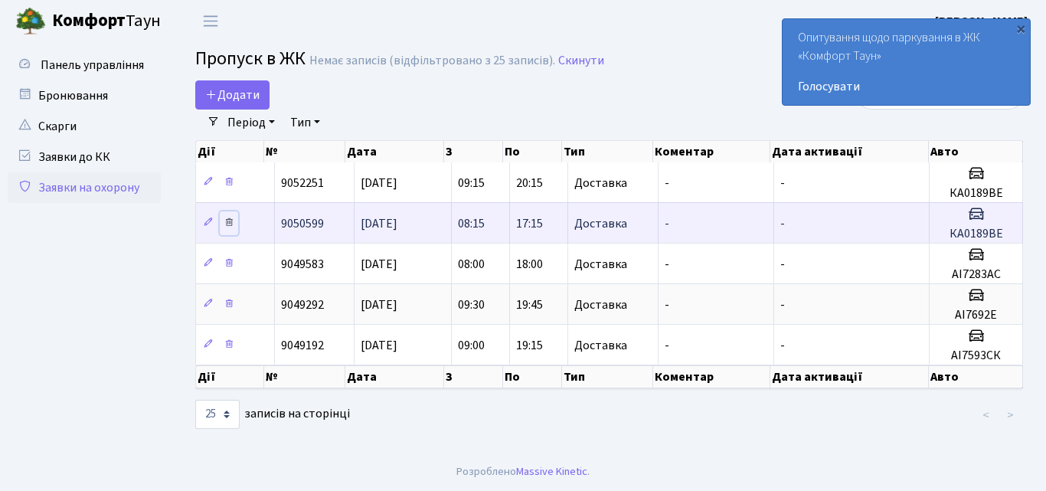
click at [227, 221] on icon at bounding box center [229, 222] width 11 height 11
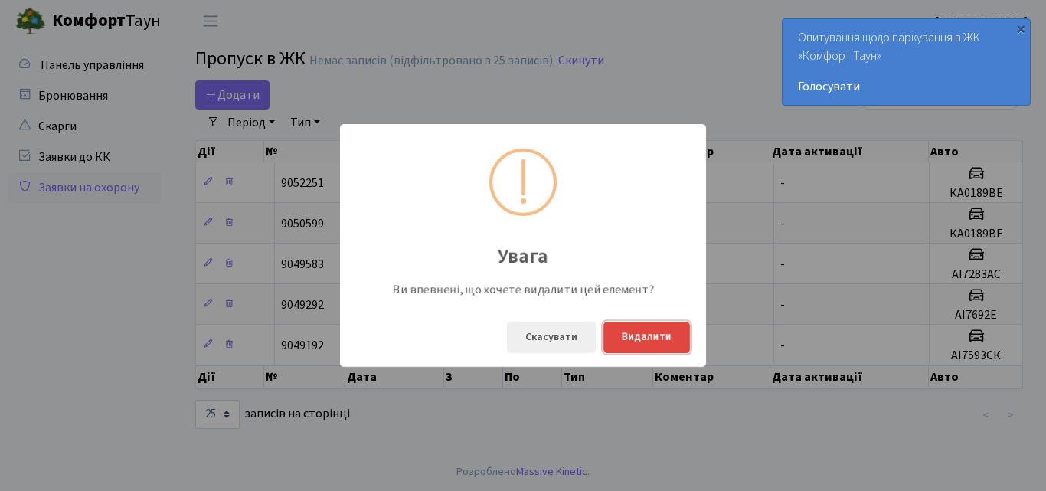
click at [649, 343] on button "Видалити" at bounding box center [646, 337] width 87 height 31
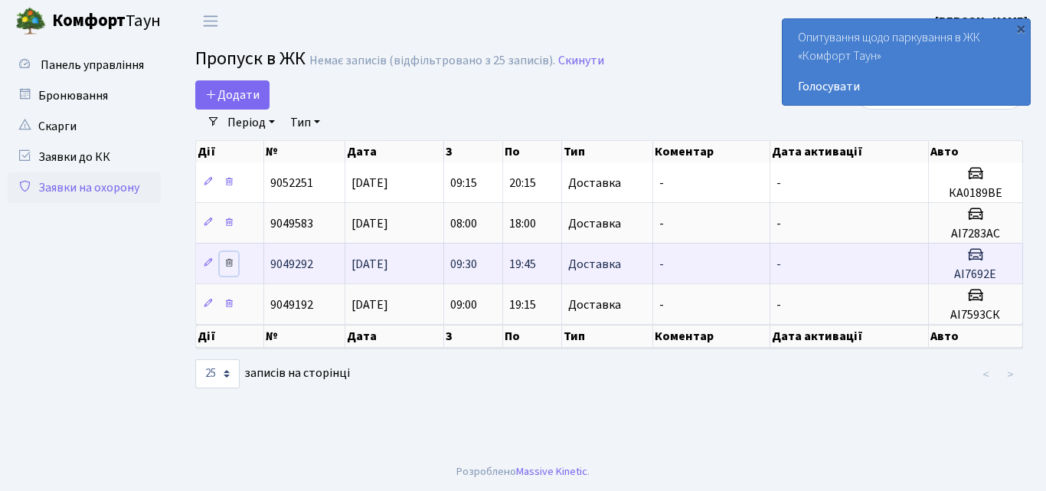
click at [229, 262] on icon at bounding box center [229, 262] width 11 height 11
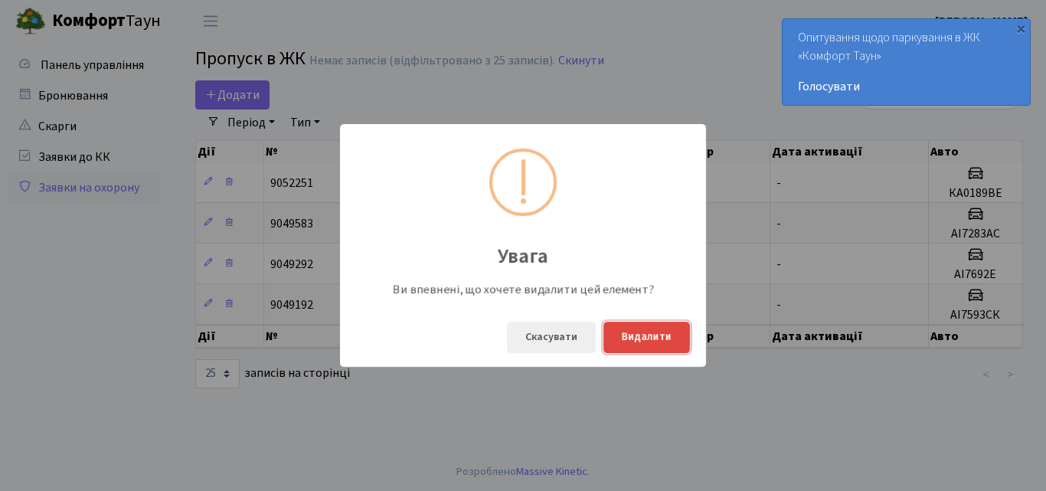
click at [645, 335] on button "Видалити" at bounding box center [646, 337] width 87 height 31
